Goal: Use online tool/utility: Use online tool/utility

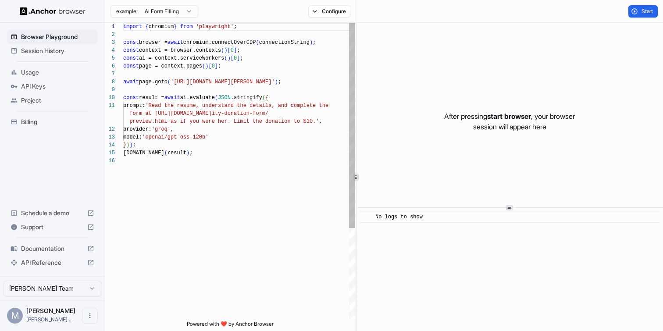
scroll to position [79, 0]
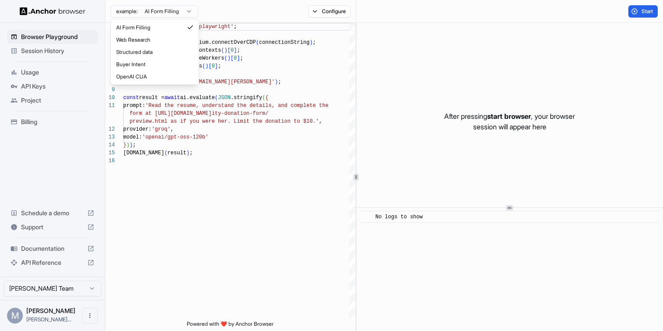
click at [179, 12] on html "Browser Playground Session History Usage API Keys Project Billing Schedule a de…" at bounding box center [331, 165] width 663 height 331
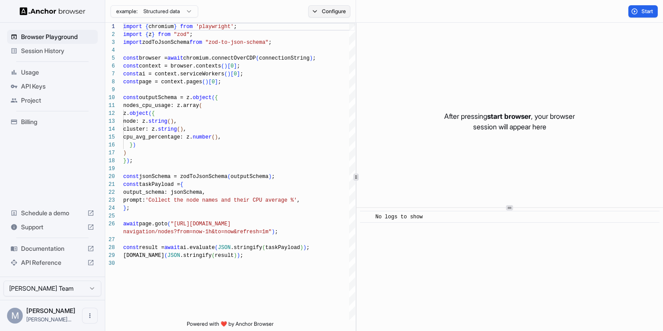
click at [319, 11] on button "Configure" at bounding box center [329, 11] width 43 height 12
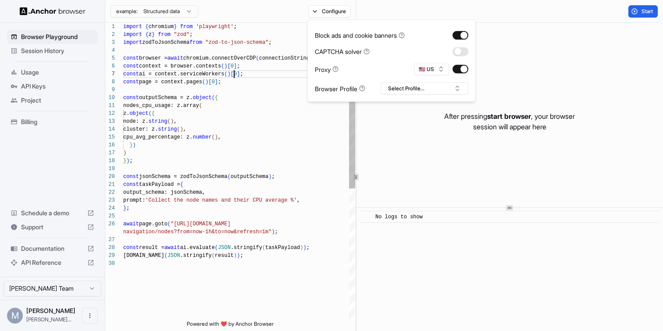
click at [236, 73] on div "import { chromium } from 'playwright' ; import { z } from "zod" ; import zodToJ…" at bounding box center [239, 290] width 232 height 535
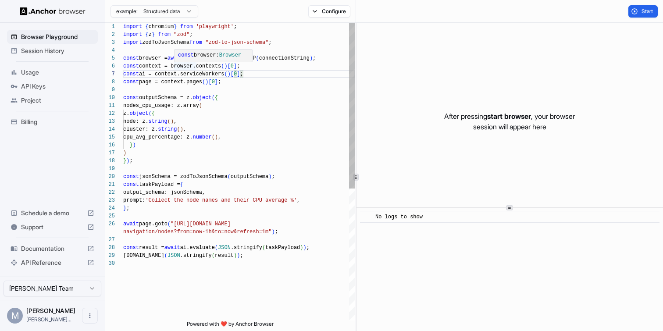
scroll to position [24, 0]
click at [217, 132] on div "import { chromium } from 'playwright' ; import { z } from "zod" ; import zodToJ…" at bounding box center [239, 290] width 232 height 535
click at [230, 108] on div "import { chromium } from 'playwright' ; import { z } from "zod" ; import zodToJ…" at bounding box center [239, 290] width 232 height 535
drag, startPoint x: 169, startPoint y: 106, endPoint x: 116, endPoint y: 108, distance: 53.1
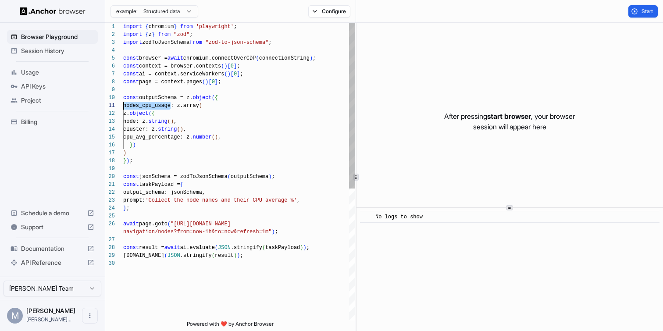
click at [123, 108] on div "import { chromium } from 'playwright' ; import { z } from "zod" ; import zodToJ…" at bounding box center [239, 290] width 232 height 535
click at [140, 121] on div "import { chromium } from 'playwright' ; import { z } from "zod" ; import zodToJ…" at bounding box center [239, 290] width 232 height 535
click at [168, 120] on div "import { chromium } from 'playwright' ; import { z } from "zod" ; import zodToJ…" at bounding box center [239, 290] width 232 height 535
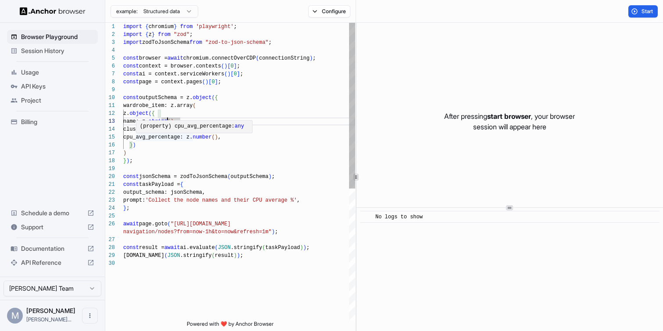
click at [144, 127] on span "(property) cpu_avg_percentage:" at bounding box center [187, 126] width 95 height 6
click at [144, 130] on div "import { chromium } from 'playwright' ; import { z } from "zod" ; import zodToJ…" at bounding box center [239, 290] width 232 height 535
click at [171, 119] on div "import { chromium } from 'playwright' ; import { z } from "zod" ; import zodToJ…" at bounding box center [239, 290] width 232 height 535
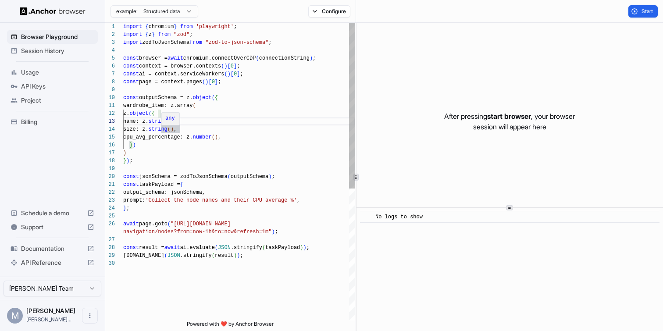
scroll to position [32, 0]
click at [170, 135] on div "import { chromium } from 'playwright' ; import { z } from "zod" ; import zodToJ…" at bounding box center [239, 290] width 232 height 535
click at [158, 136] on div "import { chromium } from 'playwright' ; import { z } from "zod" ; import zodToJ…" at bounding box center [239, 290] width 232 height 535
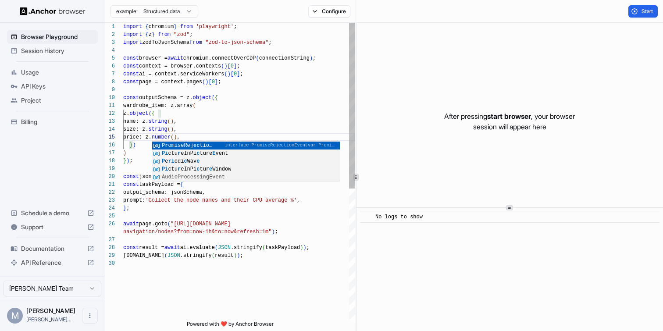
scroll to position [16, 0]
click at [160, 123] on div "import { chromium } from 'playwright' ; import { z } from "zod" ; import zodToJ…" at bounding box center [239, 290] width 232 height 535
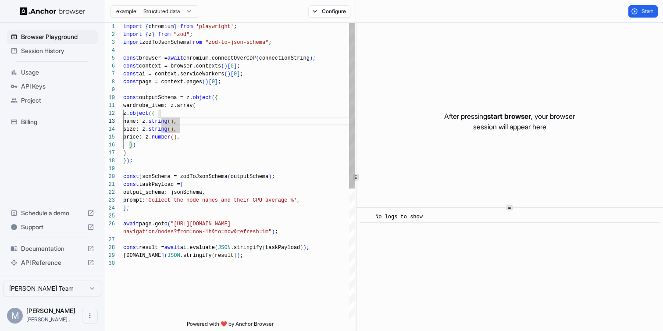
scroll to position [32, 0]
click at [173, 137] on div "import { chromium } from 'playwright' ; import { z } from "zod" ; import zodToJ…" at bounding box center [239, 290] width 232 height 535
click at [204, 137] on div "import { chromium } from 'playwright' ; import { z } from "zod" ; import zodToJ…" at bounding box center [239, 290] width 232 height 535
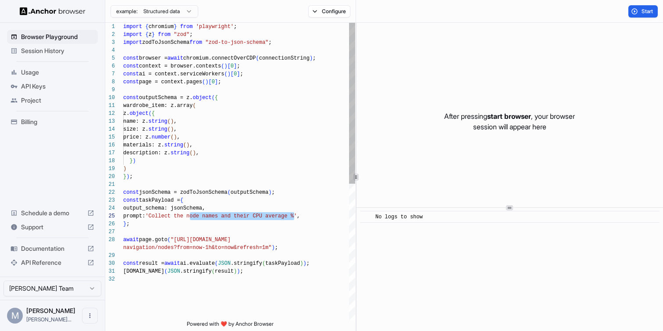
drag, startPoint x: 191, startPoint y: 218, endPoint x: 295, endPoint y: 216, distance: 104.4
click at [295, 216] on div "import { chromium } from 'playwright' ; import { z } from "zod" ; import zodToJ…" at bounding box center [239, 298] width 232 height 551
click at [298, 215] on div "import { chromium } from 'playwright' ; import { z } from "zod" ; import zodToJ…" at bounding box center [239, 298] width 232 height 551
click at [178, 238] on div "import { chromium } from 'playwright' ; import { z } from "zod" ; import zodToJ…" at bounding box center [239, 298] width 232 height 551
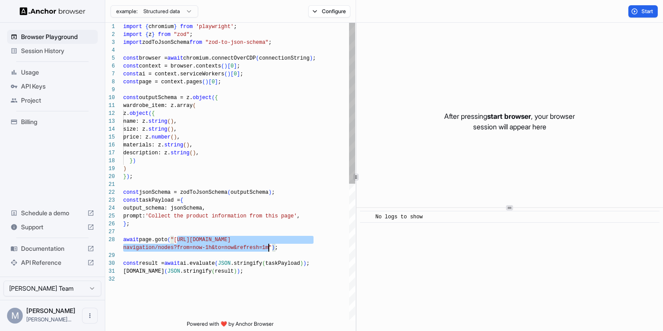
click at [269, 247] on div "import { chromium } from 'playwright' ; import { z } from "zod" ; import zodToJ…" at bounding box center [239, 298] width 232 height 551
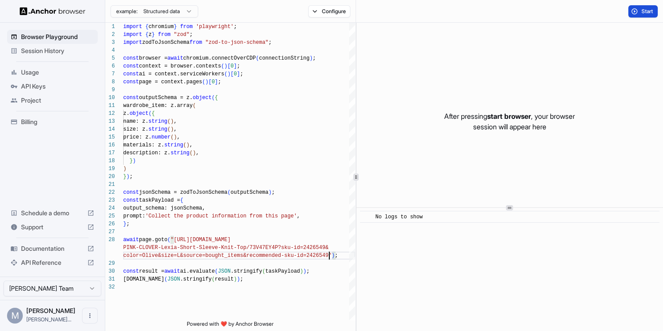
click at [644, 11] on span "Start" at bounding box center [648, 11] width 12 height 7
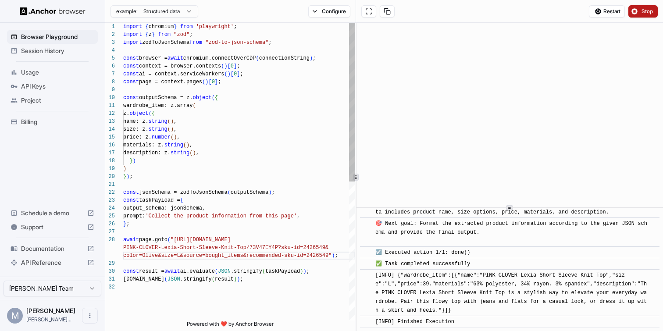
scroll to position [47, 0]
click at [228, 151] on div "import { chromium } from 'playwright' ; import { z } from "zod" ; import zodToJ…" at bounding box center [239, 302] width 232 height 559
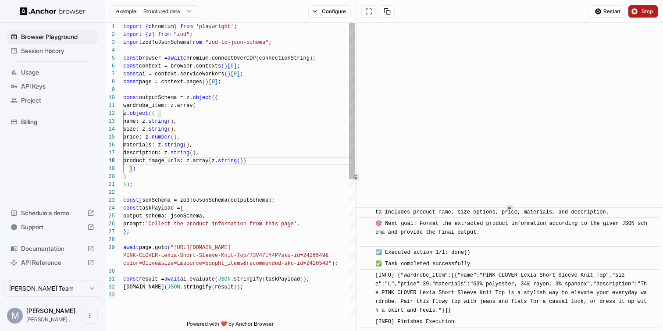
click at [267, 163] on div "import { chromium } from 'playwright' ; import { z } from "zod" ; import zodToJ…" at bounding box center [239, 306] width 232 height 566
click at [244, 150] on div "import { chromium } from 'playwright' ; import { z } from "zod" ; import zodToJ…" at bounding box center [239, 306] width 232 height 566
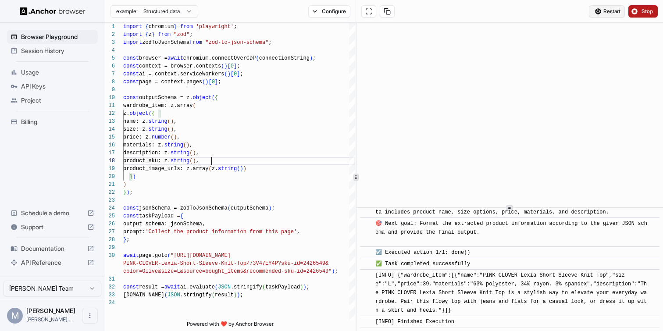
type textarea "**********"
click at [611, 11] on span "Restart" at bounding box center [612, 11] width 17 height 7
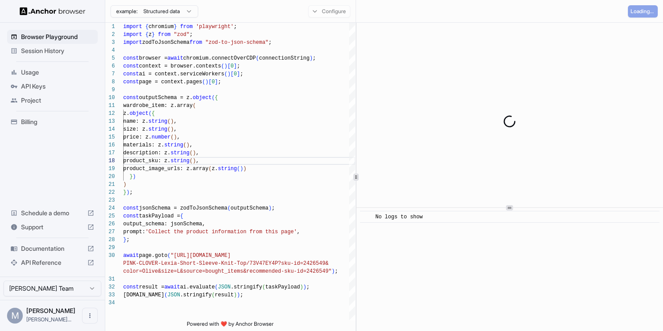
scroll to position [0, 0]
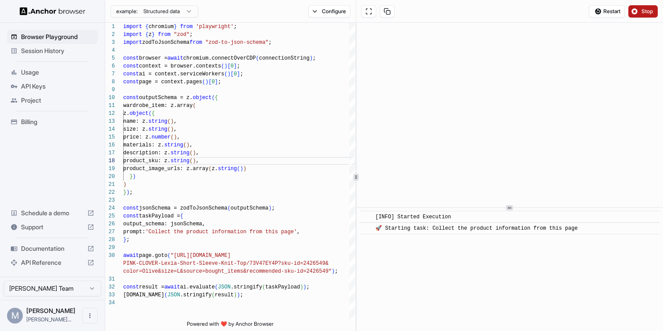
click at [406, 248] on div "​ [INFO] Started Execution ​ 🚀 Starting task: Collect the product information f…" at bounding box center [510, 269] width 307 height 123
